Goal: Connect with others: Connect with others

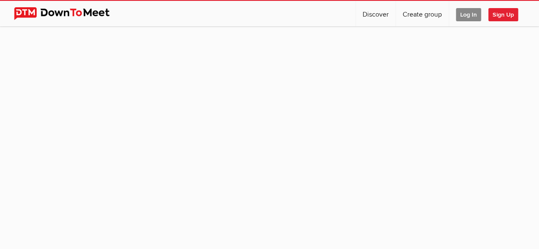
click at [464, 12] on span "Log In" at bounding box center [468, 14] width 25 height 13
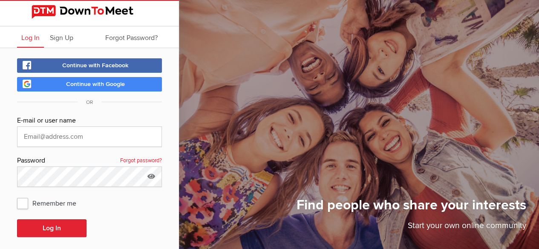
click at [117, 86] on span "Continue with Google" at bounding box center [95, 84] width 59 height 7
click at [22, 40] on span "Log In" at bounding box center [30, 38] width 18 height 9
click at [53, 84] on link "Continue with Google" at bounding box center [89, 84] width 145 height 14
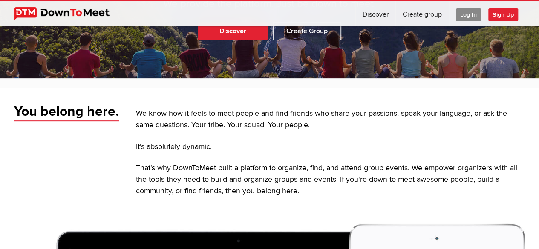
scroll to position [87, 0]
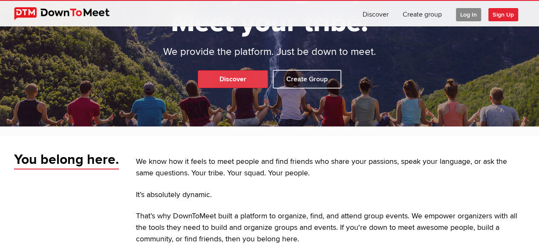
click at [250, 70] on link "Discover" at bounding box center [233, 79] width 70 height 18
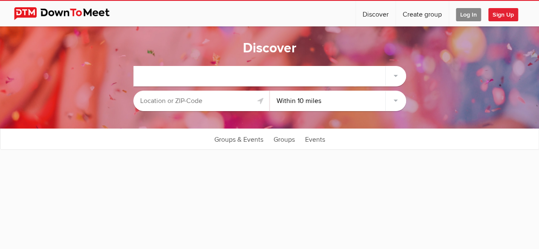
click at [219, 99] on input "text" at bounding box center [201, 101] width 136 height 20
select select "null"
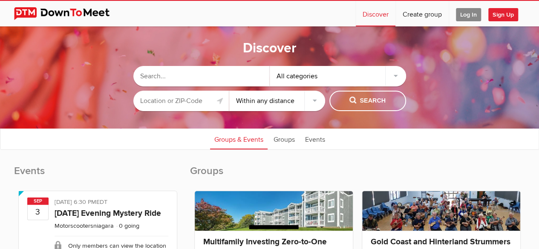
click at [193, 99] on input "text" at bounding box center [181, 101] width 96 height 20
click at [216, 79] on input "text" at bounding box center [201, 76] width 136 height 20
type input "vancouver"
click at [366, 75] on div "All categories" at bounding box center [338, 76] width 136 height 20
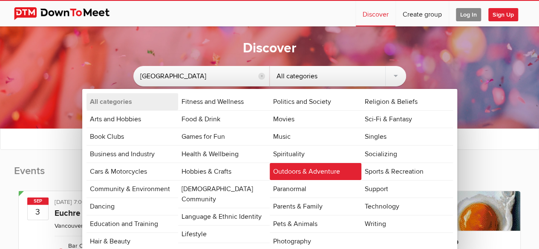
click at [284, 172] on link "Outdoors & Adventure" at bounding box center [316, 171] width 92 height 17
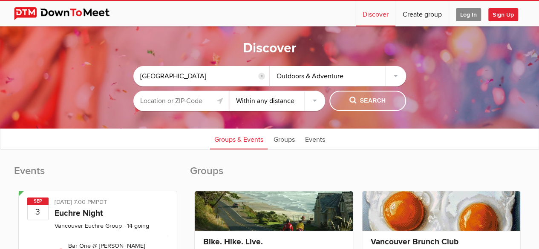
click at [346, 105] on button "Search" at bounding box center [367, 101] width 77 height 20
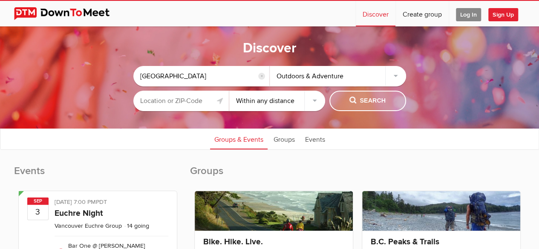
click at [346, 105] on button "Search" at bounding box center [367, 101] width 77 height 20
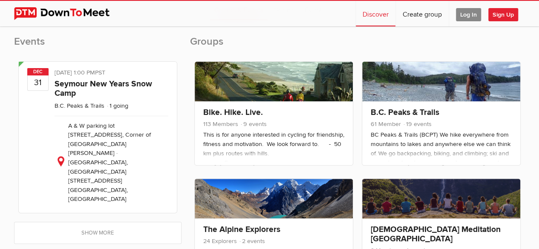
scroll to position [130, 0]
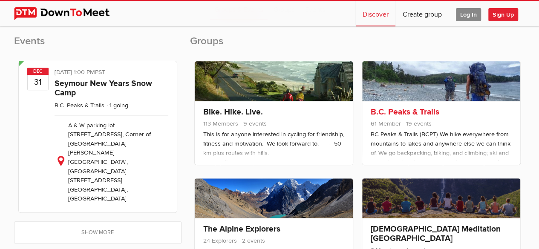
click at [400, 162] on div "B.C. Peaks & Trails 61 Member 19 events Feel free to join us or organize events…" at bounding box center [441, 133] width 158 height 64
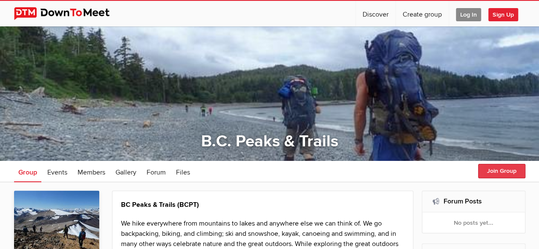
click at [491, 172] on button "Join Group" at bounding box center [501, 171] width 47 height 14
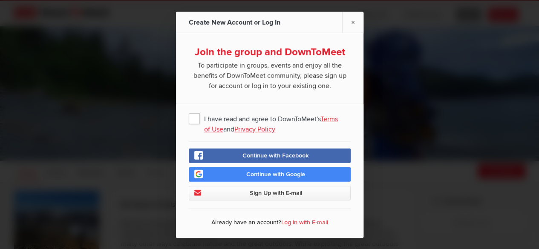
click at [194, 118] on span "I have read and agree to DownToMeet's Terms of Use and Privacy Policy" at bounding box center [270, 117] width 162 height 15
click at [0, 0] on input "I have read and agree to DownToMeet's Terms of Use and Privacy Policy" at bounding box center [0, 0] width 0 height 0
click at [222, 171] on link "Continue with Google" at bounding box center [270, 174] width 162 height 14
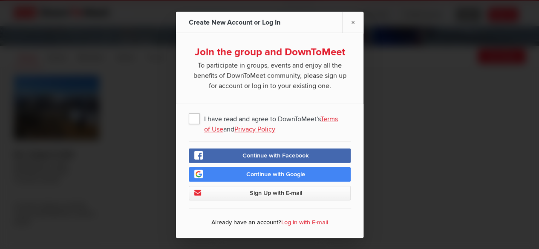
scroll to position [116, 0]
click at [196, 121] on span "I have read and agree to DownToMeet's Terms of Use and Privacy Policy" at bounding box center [270, 117] width 162 height 15
click at [0, 0] on input "I have read and agree to DownToMeet's Terms of Use and Privacy Policy" at bounding box center [0, 0] width 0 height 0
click at [233, 173] on link "Continue with Google" at bounding box center [270, 174] width 162 height 14
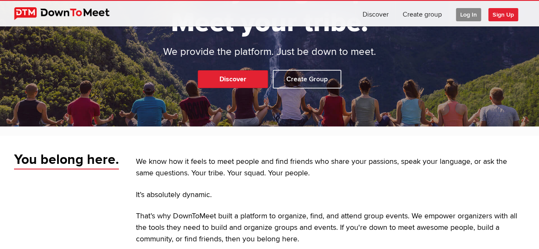
scroll to position [88, 0]
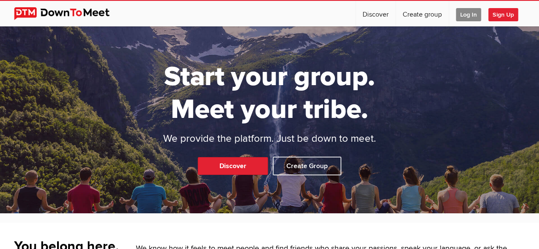
select select "null"
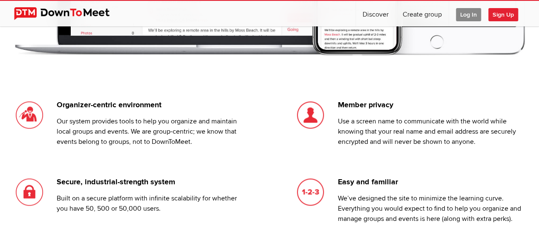
scroll to position [573, 0]
